Goal: Task Accomplishment & Management: Use online tool/utility

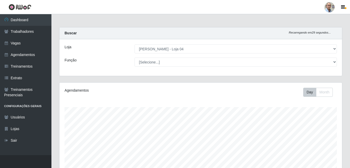
select select "251"
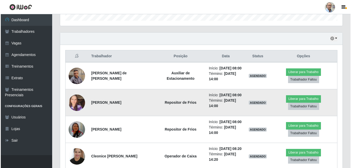
scroll to position [154, 0]
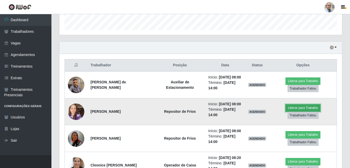
click at [303, 107] on button "Liberar para Trabalho" at bounding box center [303, 107] width 35 height 7
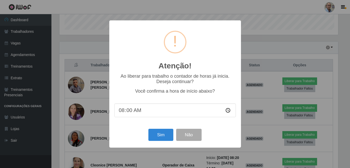
scroll to position [107, 280]
click at [162, 133] on button "Sim" at bounding box center [161, 134] width 25 height 12
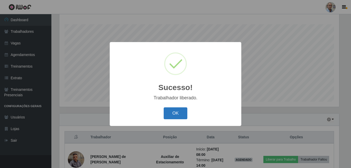
click at [181, 112] on button "OK" at bounding box center [176, 113] width 24 height 12
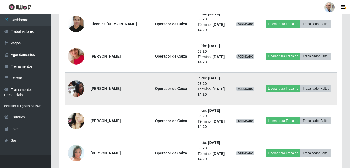
scroll to position [186, 0]
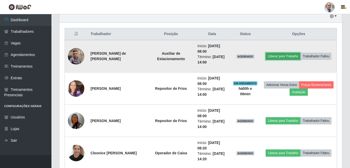
click at [269, 57] on button "Liberar para Trabalho" at bounding box center [283, 55] width 35 height 7
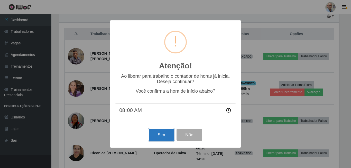
click at [164, 132] on button "Sim" at bounding box center [161, 134] width 25 height 12
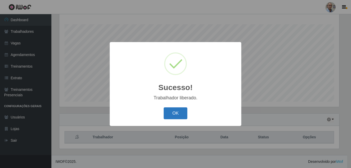
click at [170, 112] on button "OK" at bounding box center [176, 113] width 24 height 12
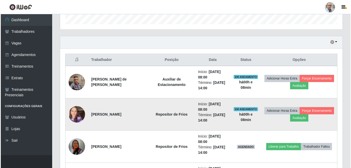
scroll to position [186, 0]
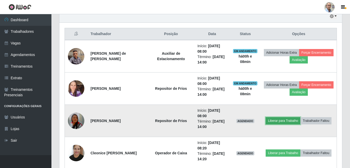
click at [278, 123] on button "Liberar para Trabalho" at bounding box center [283, 120] width 35 height 7
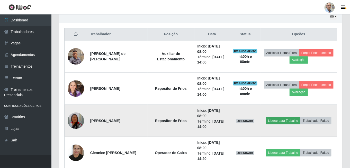
scroll to position [107, 280]
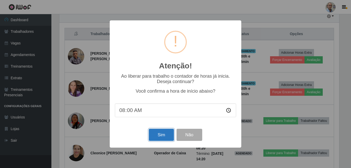
click at [159, 137] on button "Sim" at bounding box center [161, 134] width 25 height 12
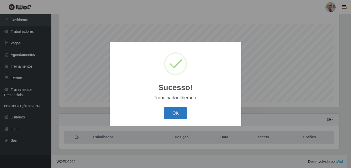
click at [182, 112] on button "OK" at bounding box center [176, 113] width 24 height 12
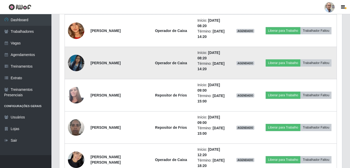
scroll to position [469, 0]
